Goal: Transaction & Acquisition: Book appointment/travel/reservation

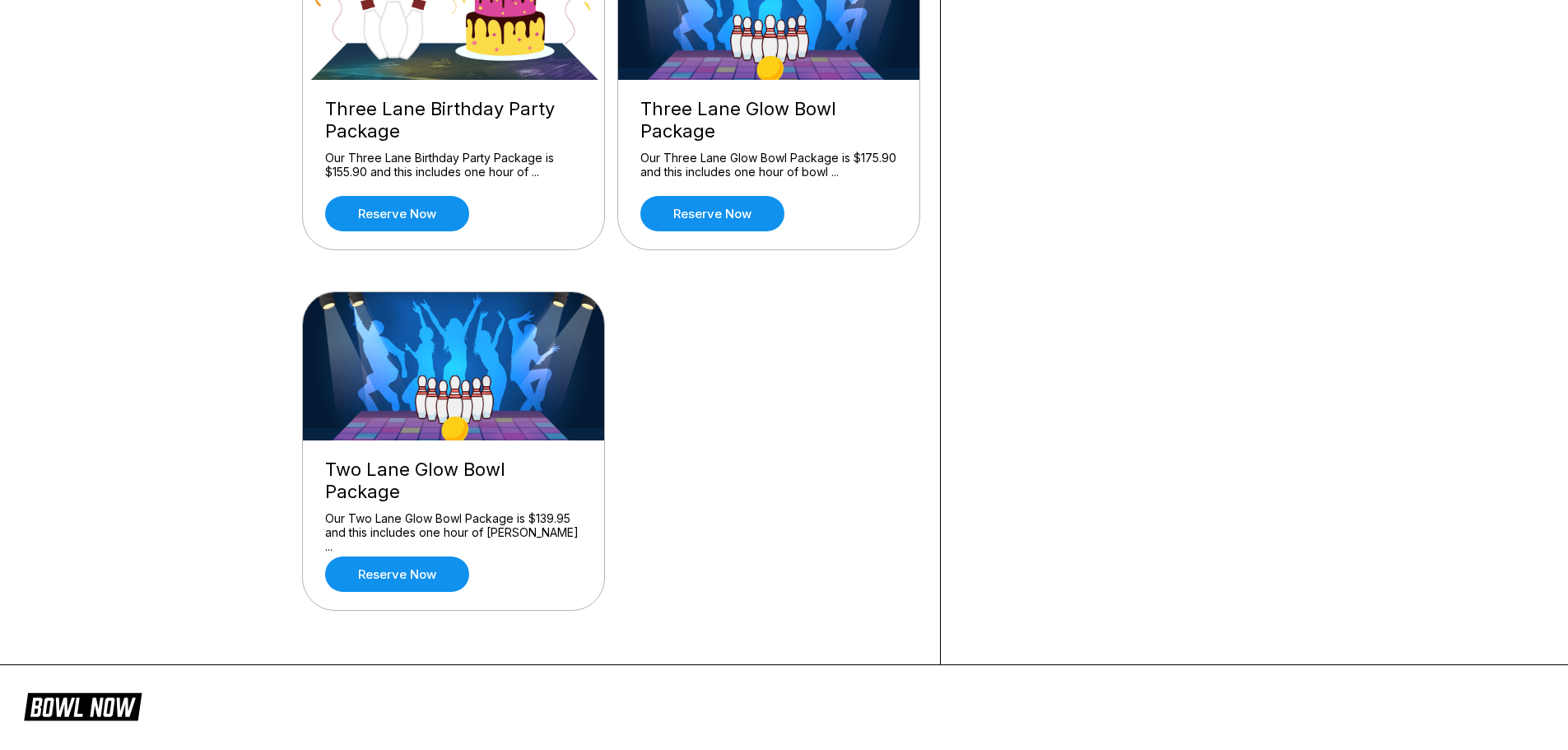
scroll to position [659, 0]
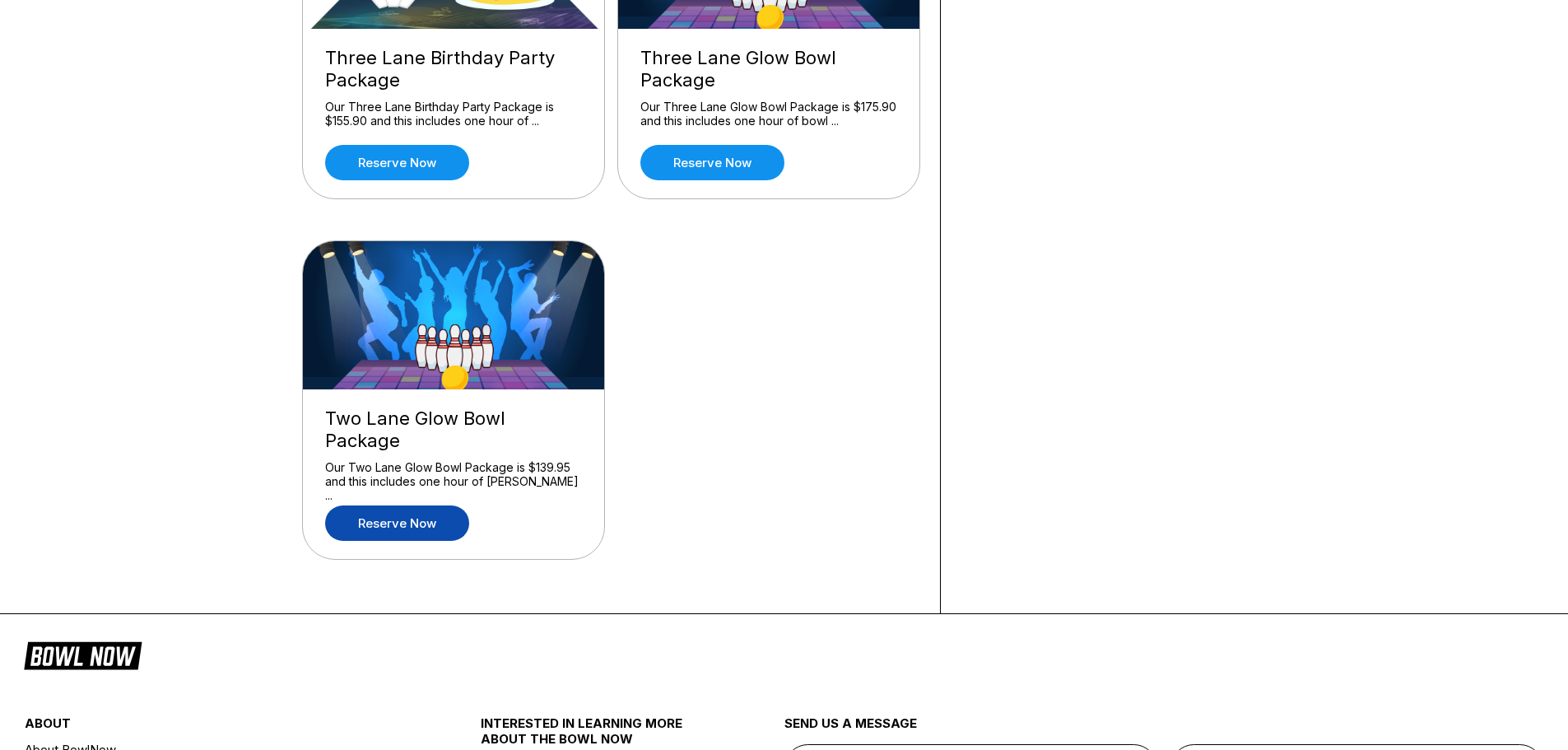
click at [415, 512] on link "Reserve now" at bounding box center [397, 522] width 144 height 35
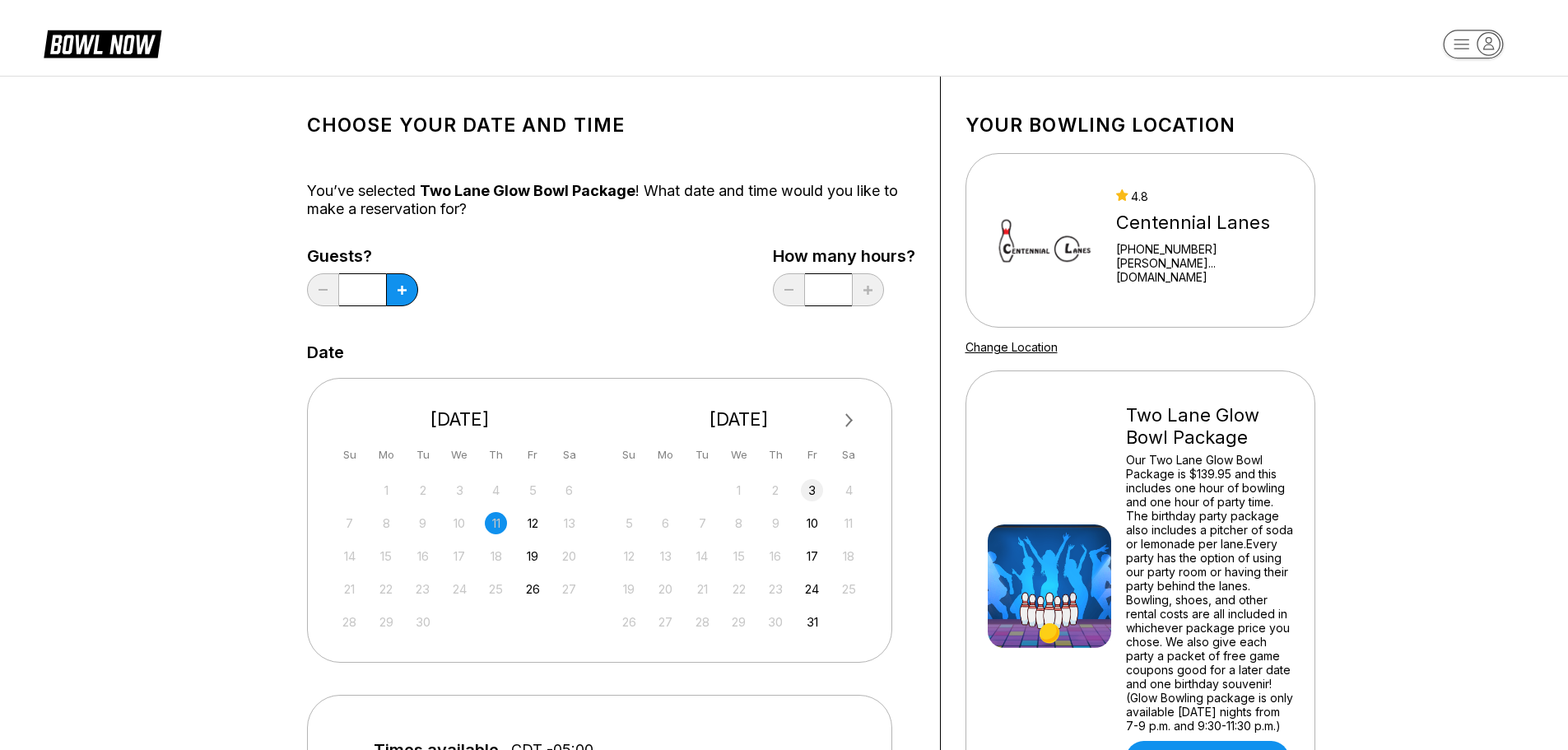
click at [808, 489] on div "3" at bounding box center [812, 490] width 22 height 22
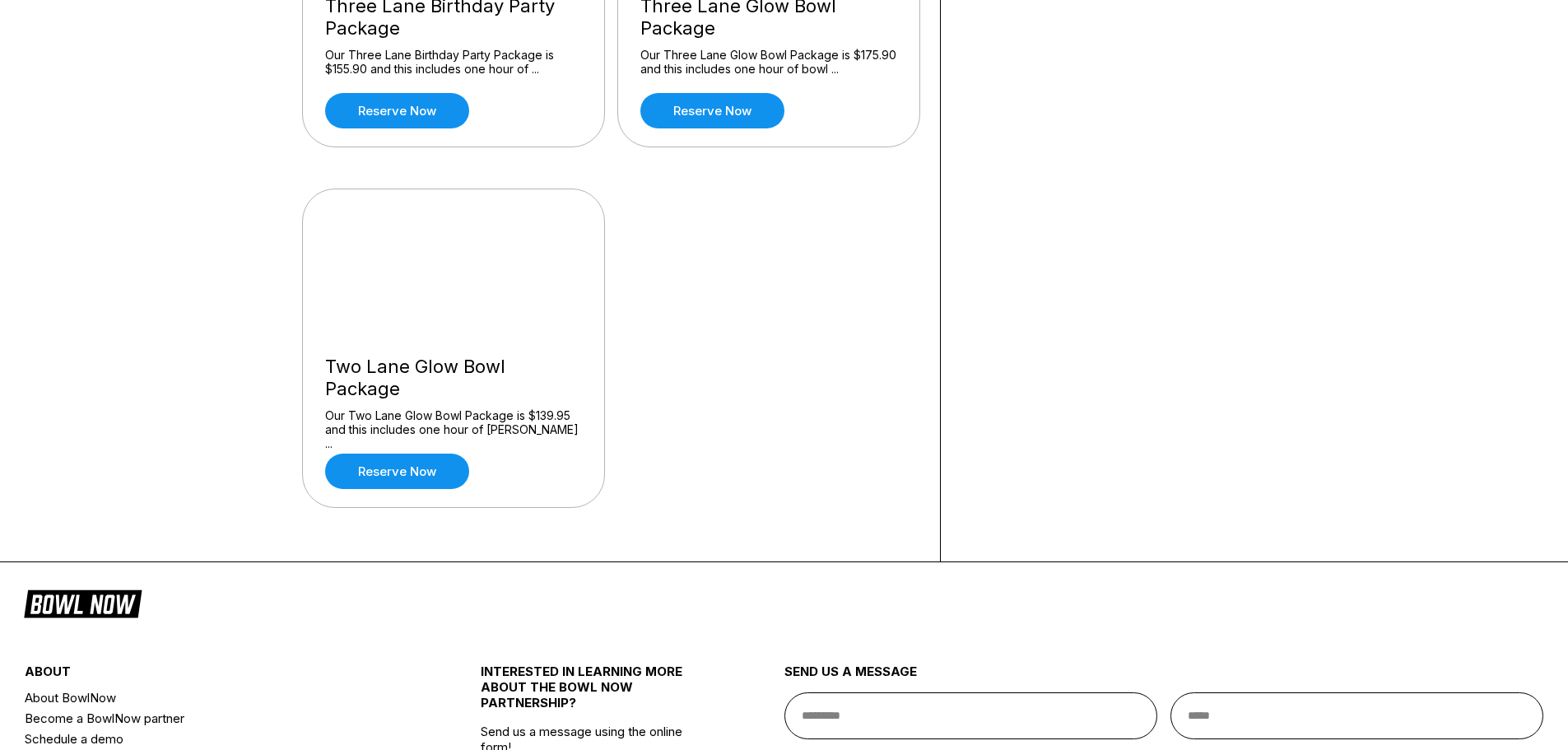
scroll to position [741, 0]
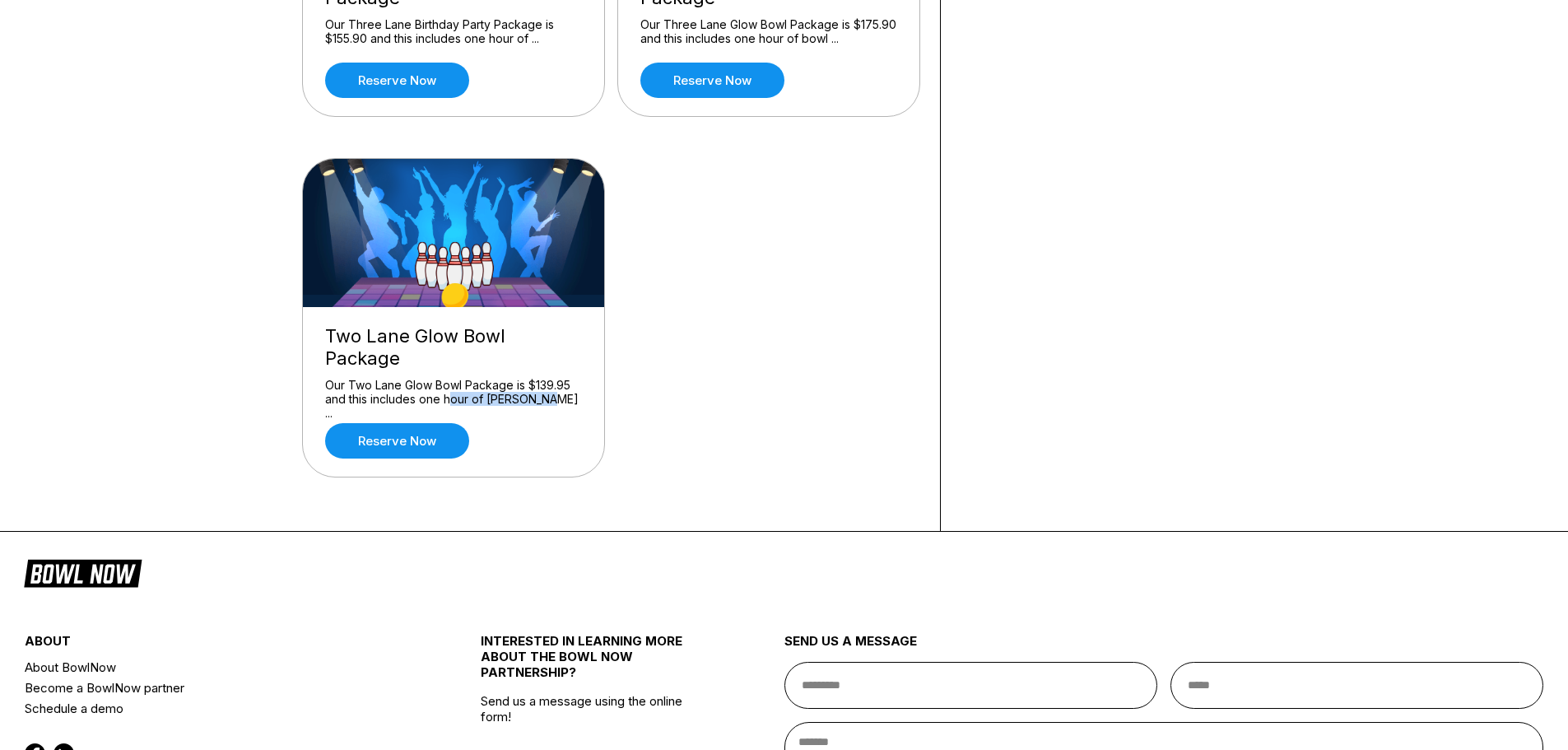
drag, startPoint x: 537, startPoint y: 380, endPoint x: 450, endPoint y: 375, distance: 87.1
click at [450, 378] on div "Our Two Lane Glow Bowl Package is $139.95 and this includes one hour of [PERSON…" at bounding box center [453, 392] width 257 height 29
click at [447, 378] on div "Our Two Lane Glow Bowl Package is $139.95 and this includes one hour of [PERSON…" at bounding box center [453, 392] width 257 height 29
